Goal: Communication & Community: Answer question/provide support

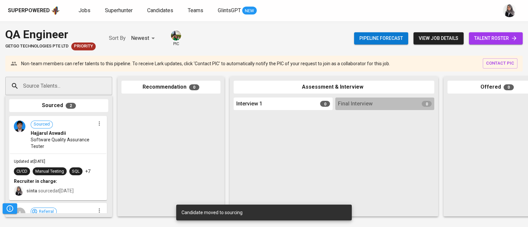
click at [81, 11] on span "Jobs" at bounding box center [85, 10] width 12 height 6
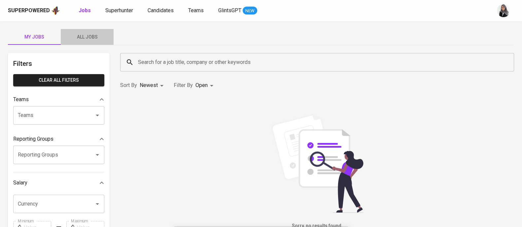
click at [86, 35] on span "All Jobs" at bounding box center [87, 37] width 45 height 8
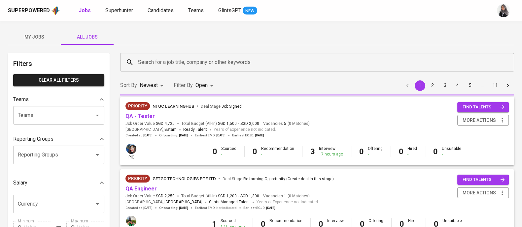
click at [167, 64] on input "Search for a job title, company or other keywords" at bounding box center [318, 62] width 365 height 13
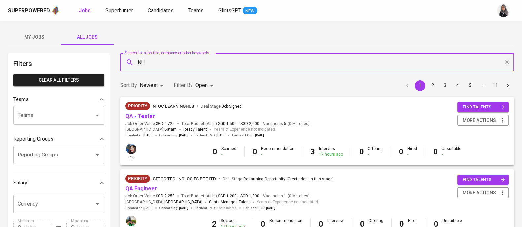
type input "NUS"
click at [167, 79] on span "Companies" at bounding box center [155, 81] width 26 height 6
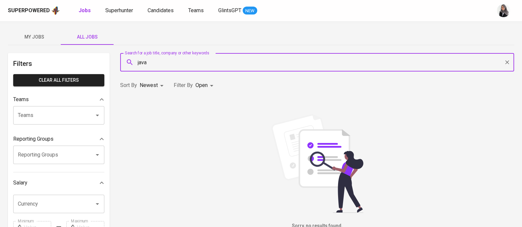
click at [166, 64] on input "java" at bounding box center [318, 62] width 365 height 13
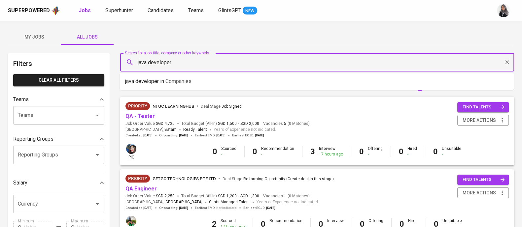
type input "java developer"
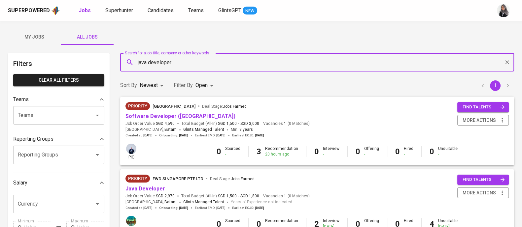
scroll to position [6, 0]
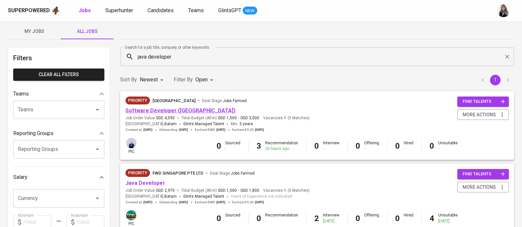
click at [169, 113] on link "Software Developer ([GEOGRAPHIC_DATA])" at bounding box center [180, 111] width 110 height 6
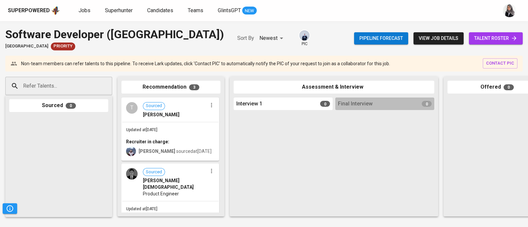
scroll to position [107, 0]
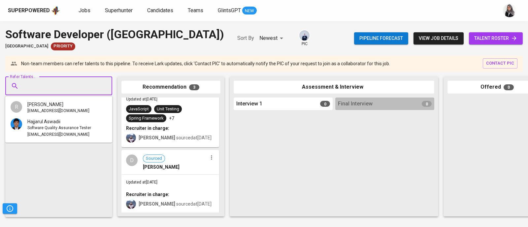
click at [75, 84] on input "Refer Talents..." at bounding box center [55, 86] width 69 height 13
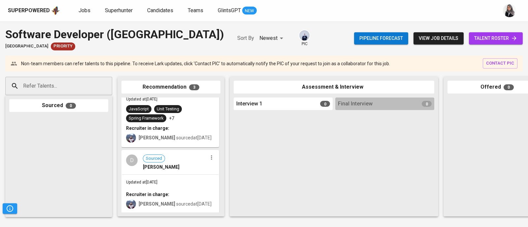
click at [384, 1] on div "Superpowered Jobs Superhunter Candidates Teams GlintsGPT NEW" at bounding box center [264, 10] width 528 height 21
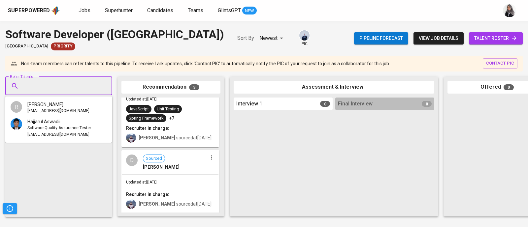
click at [28, 91] on input "Refer Talents..." at bounding box center [55, 86] width 69 height 13
paste input "[PERSON_NAME],"
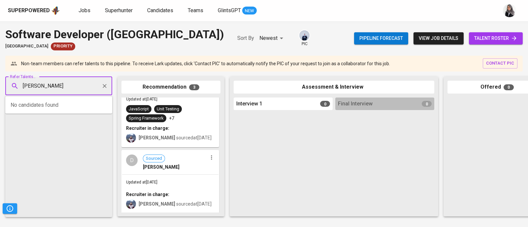
type input "[PERSON_NAME]"
click at [512, 123] on div at bounding box center [496, 156] width 99 height 116
click at [78, 83] on input "Refer Talents..." at bounding box center [55, 86] width 69 height 13
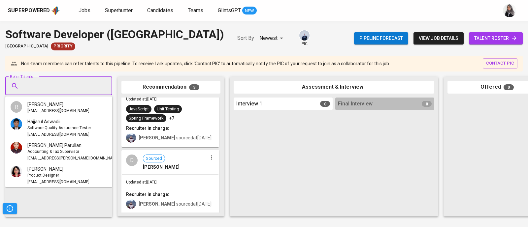
paste input "[EMAIL_ADDRESS][DOMAIN_NAME]"
type input "[EMAIL_ADDRESS][DOMAIN_NAME]"
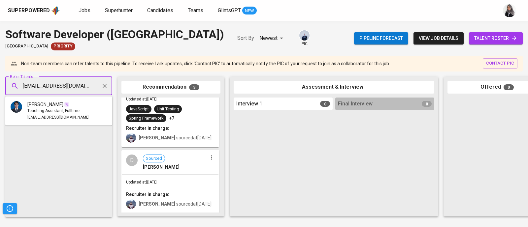
scroll to position [0, 8]
click at [36, 113] on span "Teaching Assistant, Fulltime" at bounding box center [53, 111] width 52 height 7
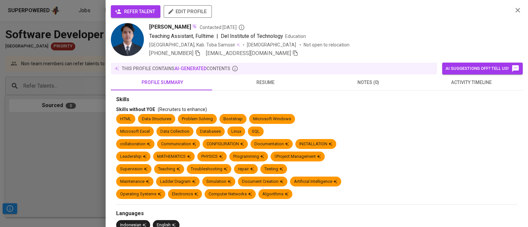
scroll to position [0, 0]
click at [126, 10] on span "refer talent" at bounding box center [135, 12] width 39 height 8
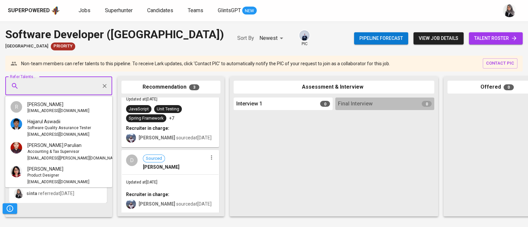
paste input "Rizky Indiarto"
click at [43, 83] on input "Rizky Indiarto" at bounding box center [55, 86] width 69 height 13
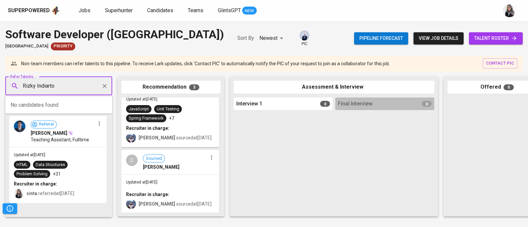
type input "Rizky Indiarto"
click at [56, 87] on input "Rizky Indiarto" at bounding box center [55, 86] width 69 height 13
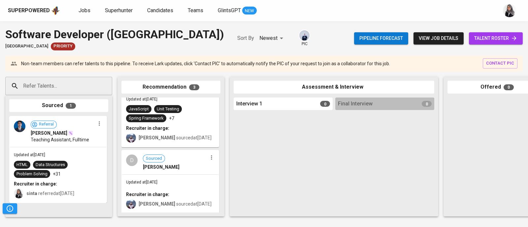
click at [370, 8] on div "Superpowered Jobs Superhunter Candidates Teams GlintsGPT NEW" at bounding box center [253, 11] width 491 height 10
paste input "[EMAIL_ADDRESS][DOMAIN_NAME]"
click at [48, 80] on input "Refer Talents..." at bounding box center [55, 86] width 69 height 13
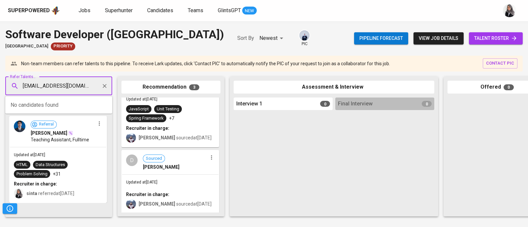
click at [76, 88] on input "[EMAIL_ADDRESS][DOMAIN_NAME]" at bounding box center [55, 86] width 69 height 13
click at [24, 86] on input "[EMAIL_ADDRESS][DOMAIN_NAME]" at bounding box center [55, 86] width 69 height 13
type input "[EMAIL_ADDRESS][DOMAIN_NAME]"
click at [35, 86] on input "[EMAIL_ADDRESS][DOMAIN_NAME]" at bounding box center [55, 86] width 69 height 13
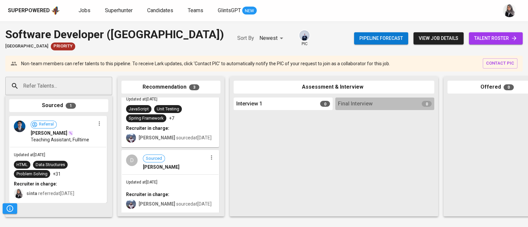
click at [127, 50] on div "[GEOGRAPHIC_DATA] Priority" at bounding box center [114, 47] width 219 height 8
click at [338, 29] on div "Software Developer ([GEOGRAPHIC_DATA]) [GEOGRAPHIC_DATA] Priority Sort By Newes…" at bounding box center [264, 38] width 528 height 24
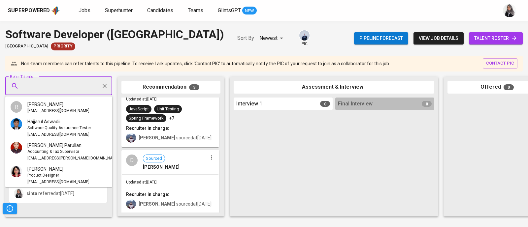
click at [57, 88] on input "Refer Talents..." at bounding box center [55, 86] width 69 height 13
paste input "[EMAIL_ADDRESS][DOMAIN_NAME]"
type input "[EMAIL_ADDRESS][DOMAIN_NAME]"
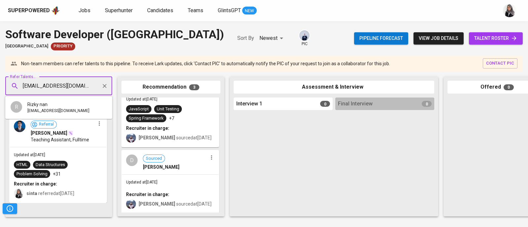
click at [22, 86] on input "[EMAIL_ADDRESS][DOMAIN_NAME]" at bounding box center [55, 86] width 69 height 13
click at [61, 109] on span "[EMAIL_ADDRESS][DOMAIN_NAME]" at bounding box center [58, 111] width 62 height 7
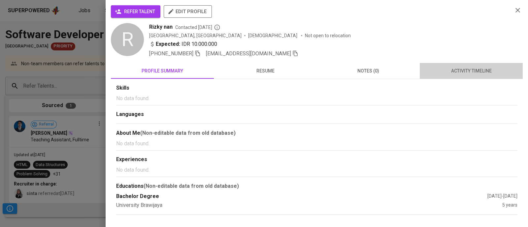
click at [466, 75] on button "activity timeline" at bounding box center [471, 71] width 103 height 16
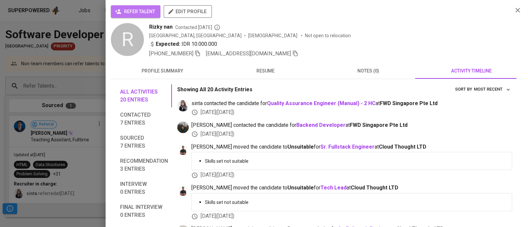
click at [139, 14] on span "refer talent" at bounding box center [135, 12] width 39 height 8
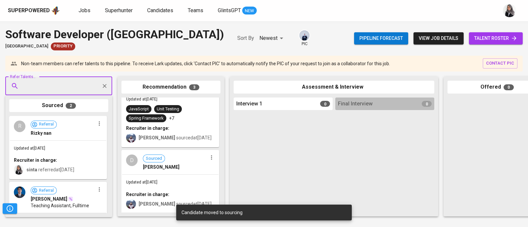
scroll to position [66, 0]
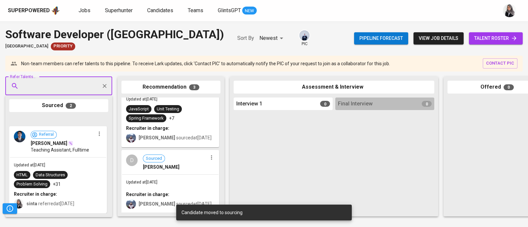
click at [58, 94] on div "Refer Talents..." at bounding box center [58, 86] width 107 height 18
paste input "[PERSON_NAME] Yassar"
type input "[PERSON_NAME] Yassar"
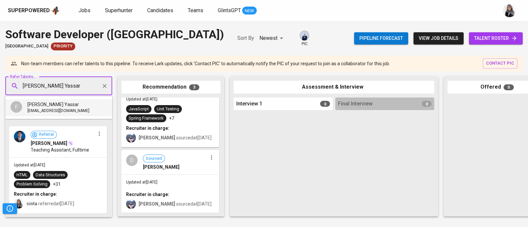
click at [68, 106] on div "[PERSON_NAME] Yassar" at bounding box center [58, 104] width 62 height 7
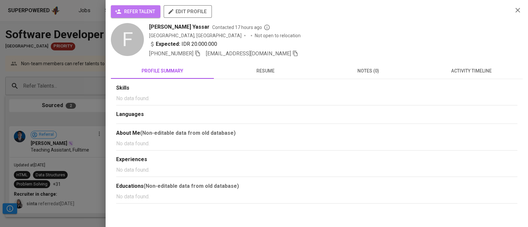
click at [127, 13] on span "refer talent" at bounding box center [135, 12] width 39 height 8
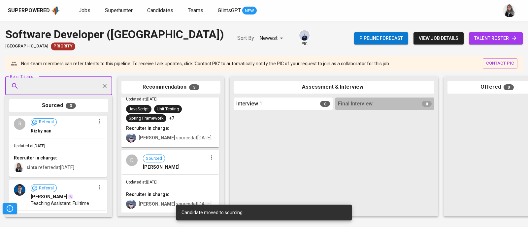
scroll to position [129, 0]
